Goal: Check status: Check status

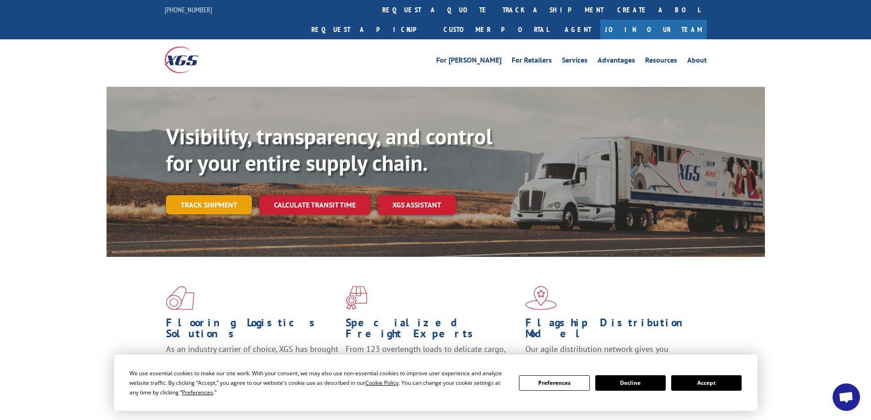
click at [231, 195] on link "Track shipment" at bounding box center [209, 204] width 86 height 19
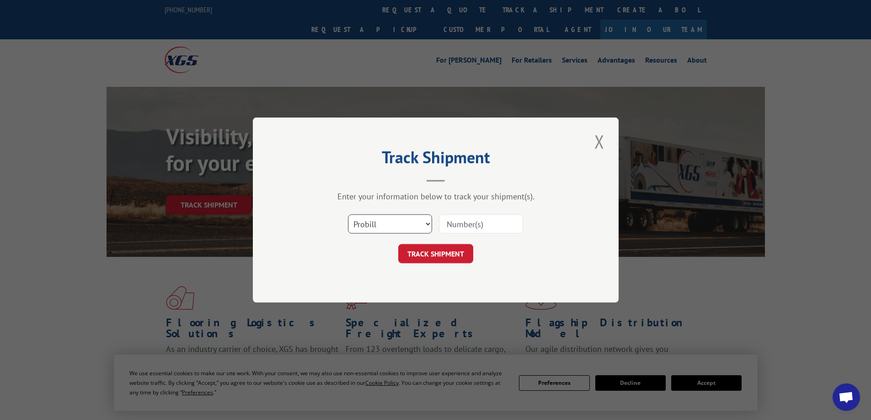
drag, startPoint x: 405, startPoint y: 220, endPoint x: 404, endPoint y: 226, distance: 5.2
click at [405, 220] on select "Select category... Probill BOL PO" at bounding box center [390, 224] width 84 height 19
select select "bol"
click at [348, 215] on select "Select category... Probill BOL PO" at bounding box center [390, 224] width 84 height 19
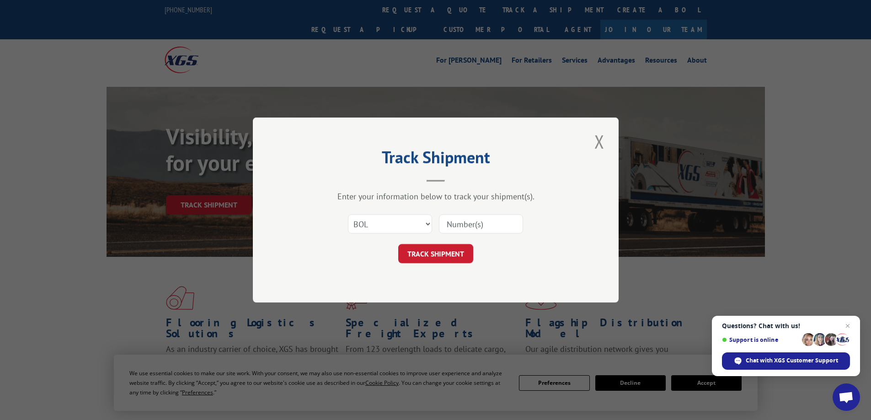
click at [492, 220] on input at bounding box center [481, 224] width 84 height 19
click at [457, 210] on div "Select category... Probill BOL PO" at bounding box center [436, 224] width 274 height 30
click at [458, 221] on input at bounding box center [481, 224] width 84 height 19
paste input "4930369"
type input "4930369"
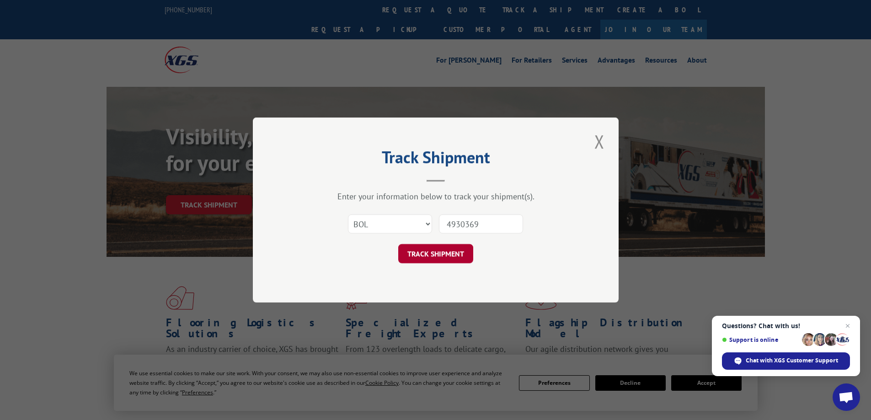
click at [452, 257] on button "TRACK SHIPMENT" at bounding box center [435, 253] width 75 height 19
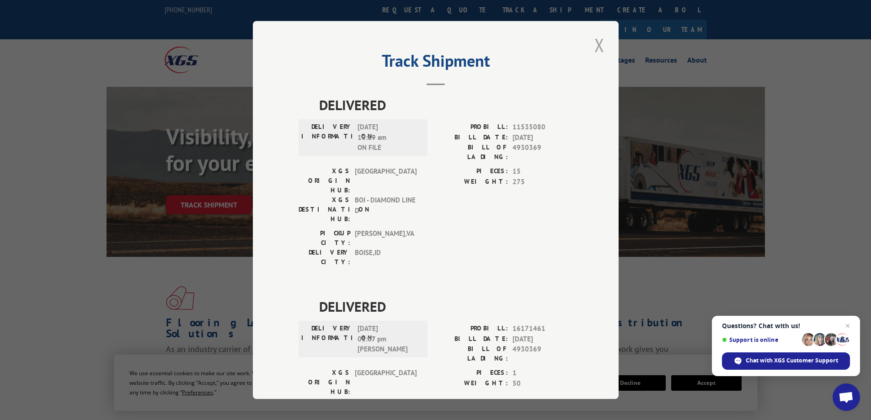
click at [598, 36] on button "Close modal" at bounding box center [600, 44] width 16 height 25
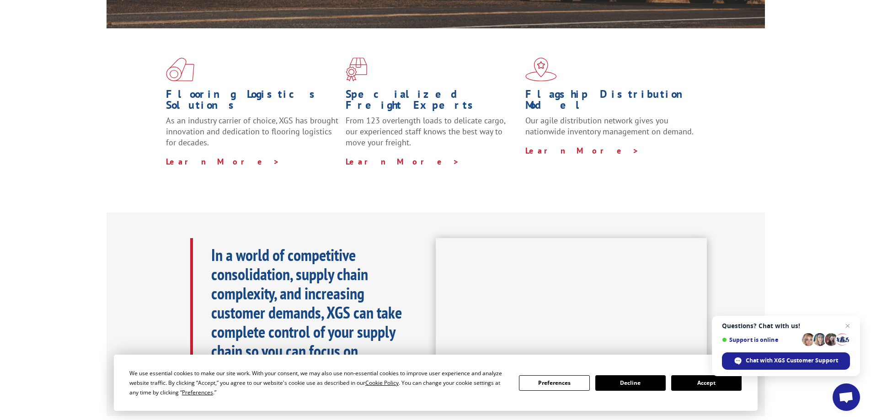
scroll to position [457, 0]
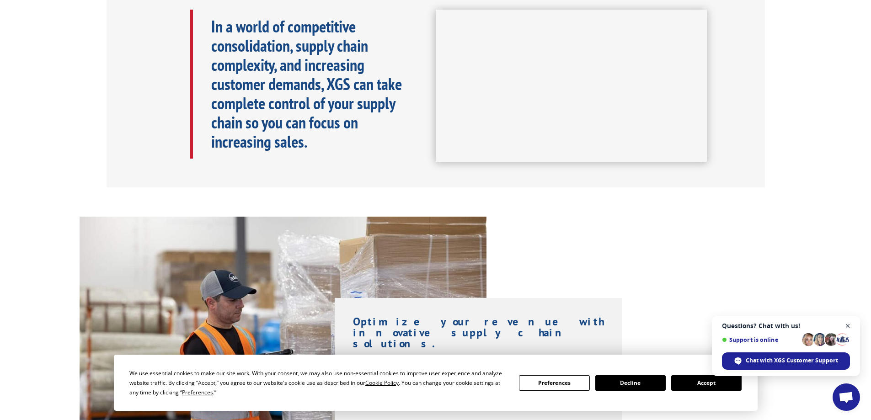
click at [847, 322] on span "Open chat" at bounding box center [848, 326] width 11 height 11
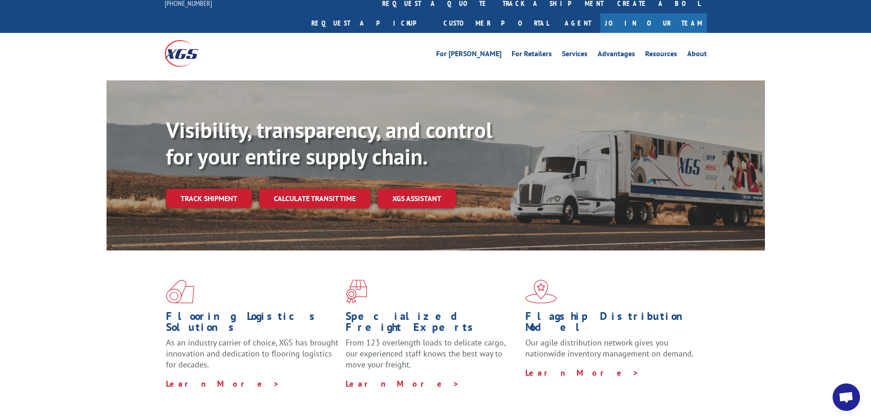
scroll to position [0, 0]
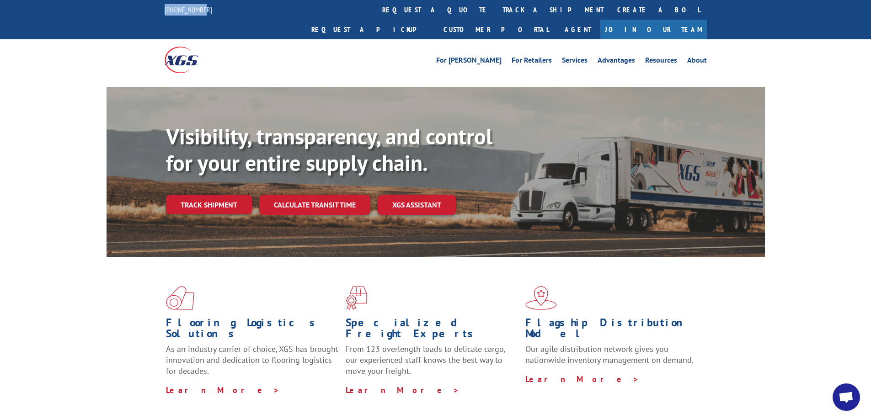
drag, startPoint x: 203, startPoint y: 8, endPoint x: 164, endPoint y: 7, distance: 38.9
click at [164, 7] on div "[PHONE_NUMBER] request a quote track a shipment Create a BOL Request a pickup C…" at bounding box center [435, 19] width 871 height 39
copy link "[PHONE_NUMBER]"
click at [240, 195] on link "Track shipment" at bounding box center [209, 204] width 86 height 19
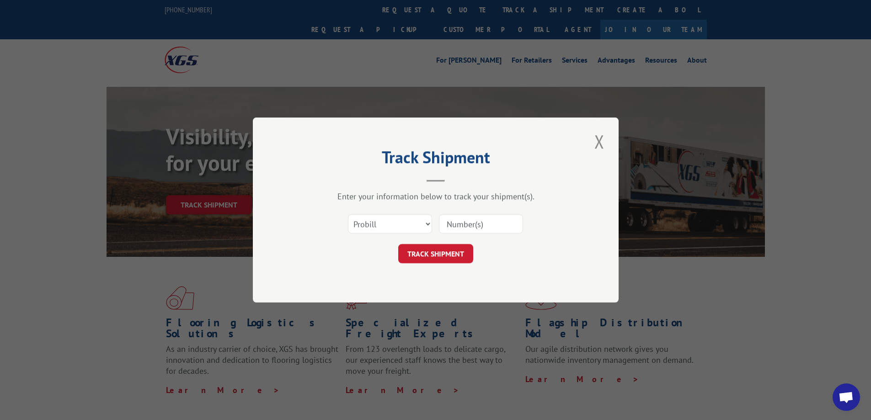
click at [455, 232] on input at bounding box center [481, 224] width 84 height 19
paste input "[PHONE_NUMBER]"
drag, startPoint x: 508, startPoint y: 220, endPoint x: 260, endPoint y: 223, distance: 248.0
click at [260, 223] on div "Track Shipment Enter your information below to track your shipment(s). Select c…" at bounding box center [436, 210] width 366 height 185
paste input "4930369"
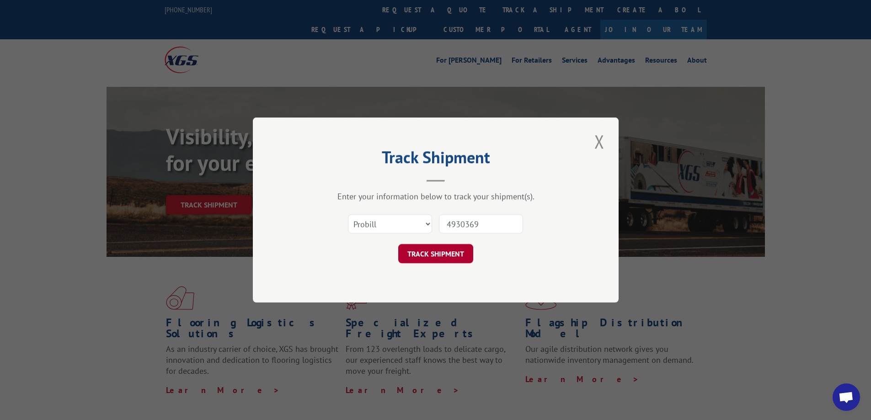
type input "4930369"
click at [440, 250] on button "TRACK SHIPMENT" at bounding box center [435, 253] width 75 height 19
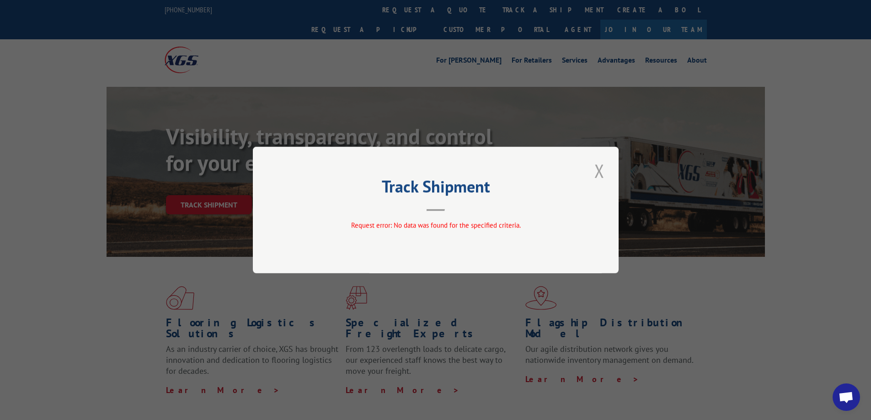
click at [601, 169] on button "Close modal" at bounding box center [600, 170] width 16 height 25
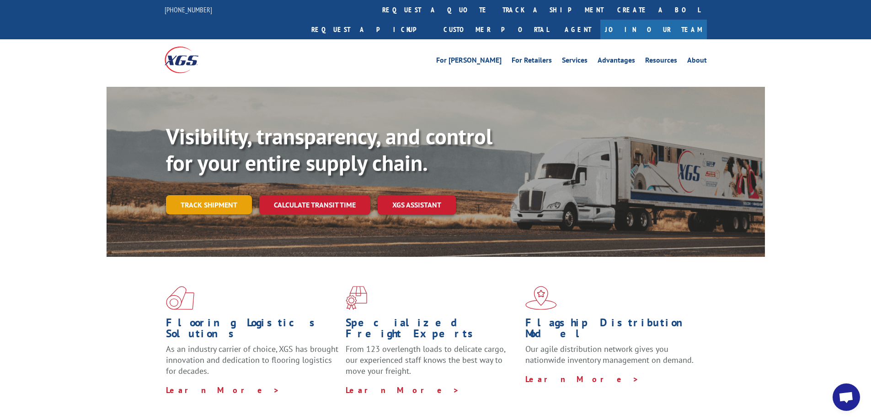
click at [210, 195] on link "Track shipment" at bounding box center [209, 204] width 86 height 19
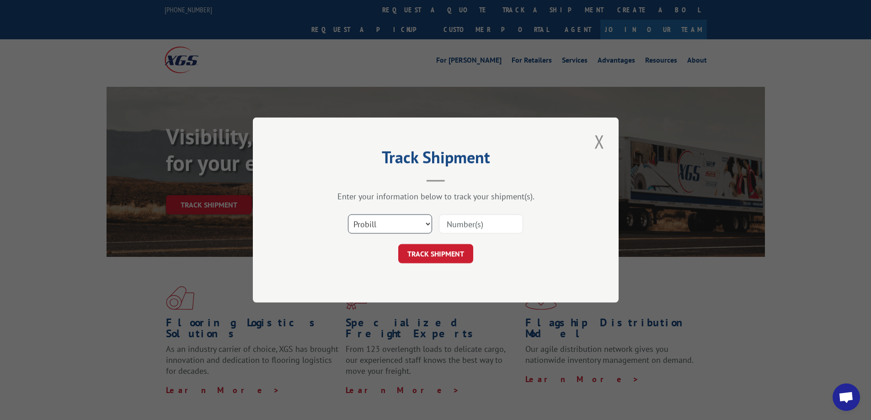
click at [384, 220] on select "Select category... Probill BOL PO" at bounding box center [390, 224] width 84 height 19
select select "bol"
click at [348, 215] on select "Select category... Probill BOL PO" at bounding box center [390, 224] width 84 height 19
click at [484, 220] on input at bounding box center [481, 224] width 84 height 19
paste input "4930369"
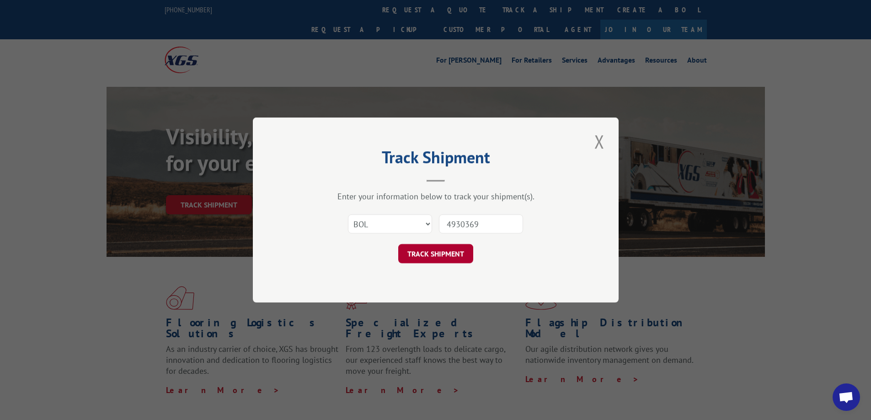
type input "4930369"
click at [441, 250] on button "TRACK SHIPMENT" at bounding box center [435, 253] width 75 height 19
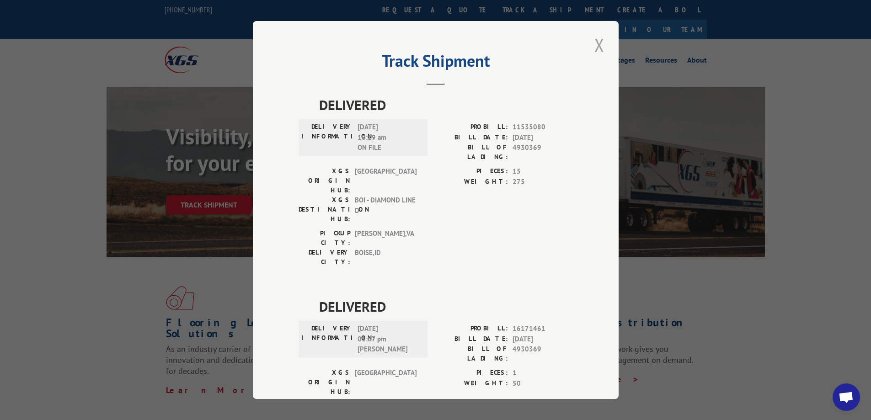
click at [596, 40] on button "Close modal" at bounding box center [600, 44] width 16 height 25
